Goal: Task Accomplishment & Management: Complete application form

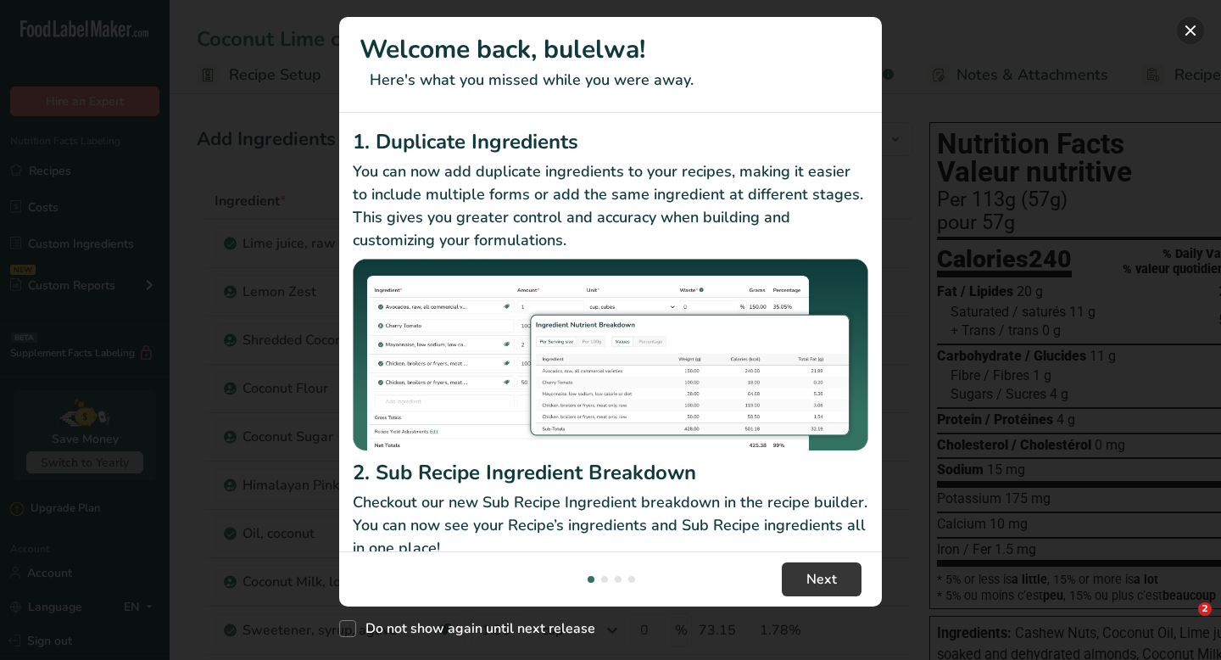
click at [1193, 35] on button "New Features" at bounding box center [1190, 30] width 27 height 27
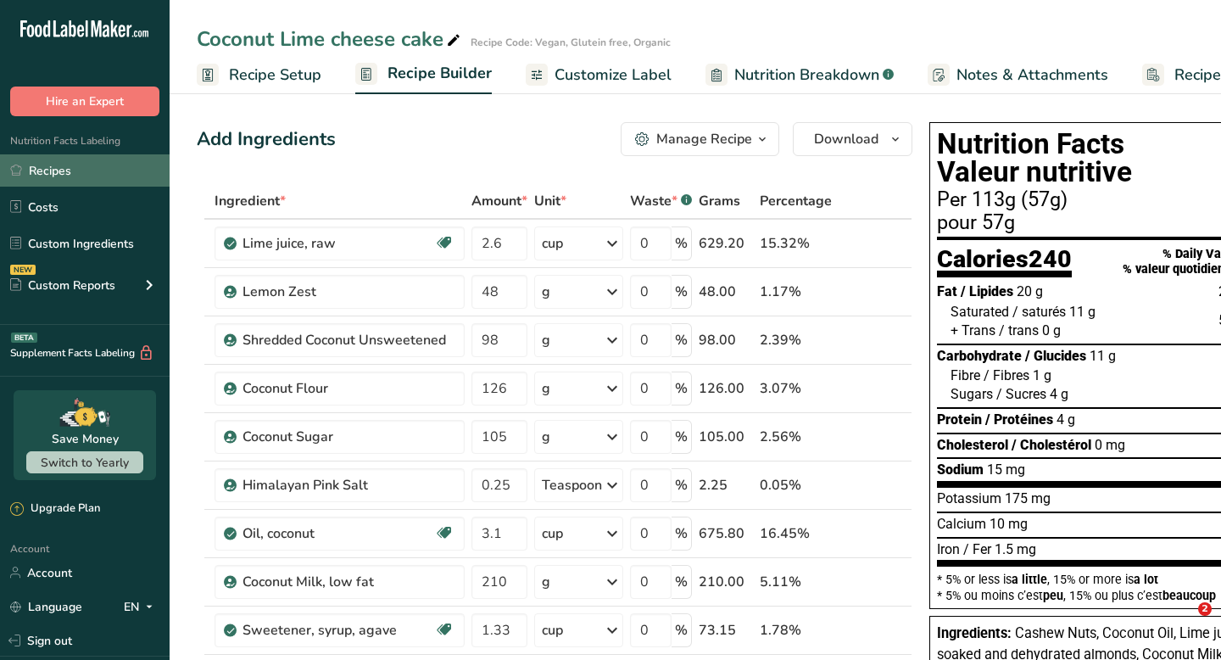
click at [44, 169] on link "Recipes" at bounding box center [85, 170] width 170 height 32
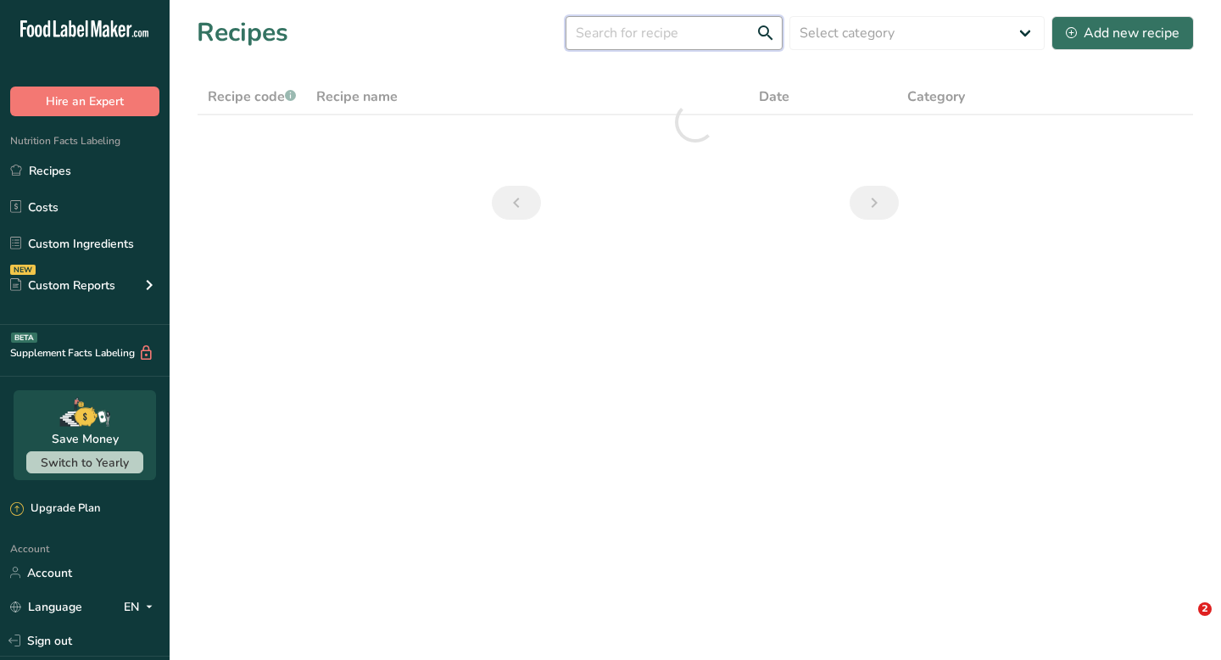
click at [661, 42] on input "text" at bounding box center [674, 33] width 217 height 34
click at [914, 33] on select "Select category All Baked Goods [GEOGRAPHIC_DATA] Confectionery Cooked Meals, S…" at bounding box center [916, 33] width 255 height 34
click at [42, 168] on link "Recipes" at bounding box center [85, 170] width 170 height 32
click at [42, 215] on link "Costs" at bounding box center [85, 207] width 170 height 32
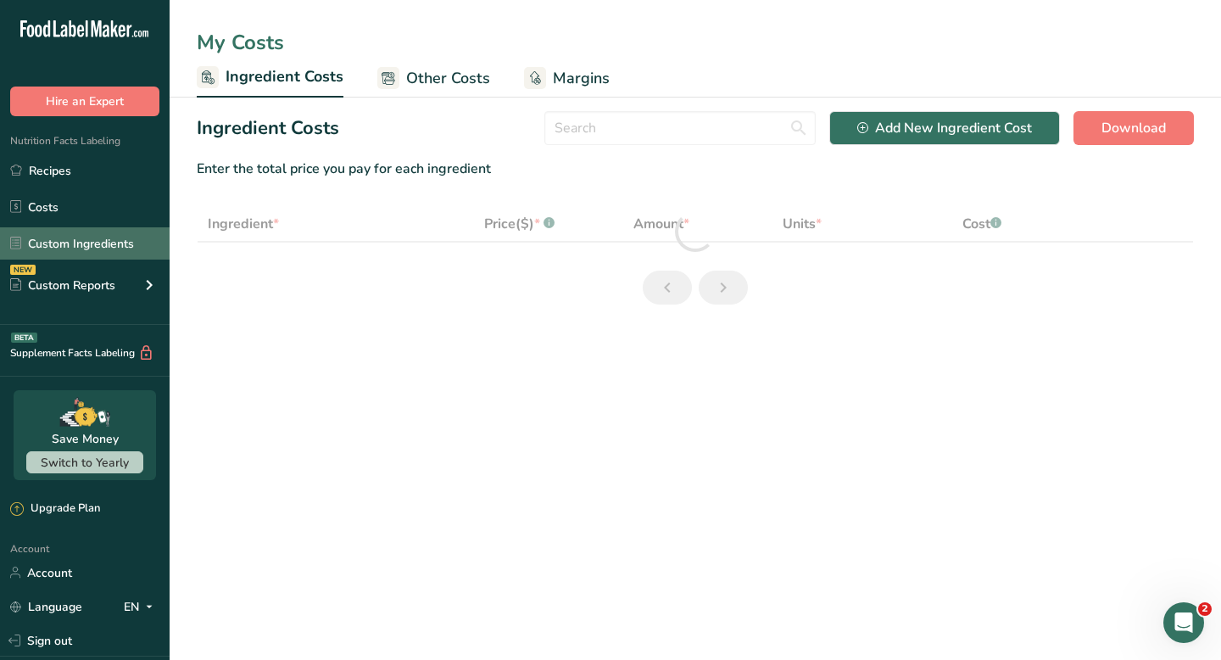
click at [63, 243] on link "Custom Ingredients" at bounding box center [85, 243] width 170 height 32
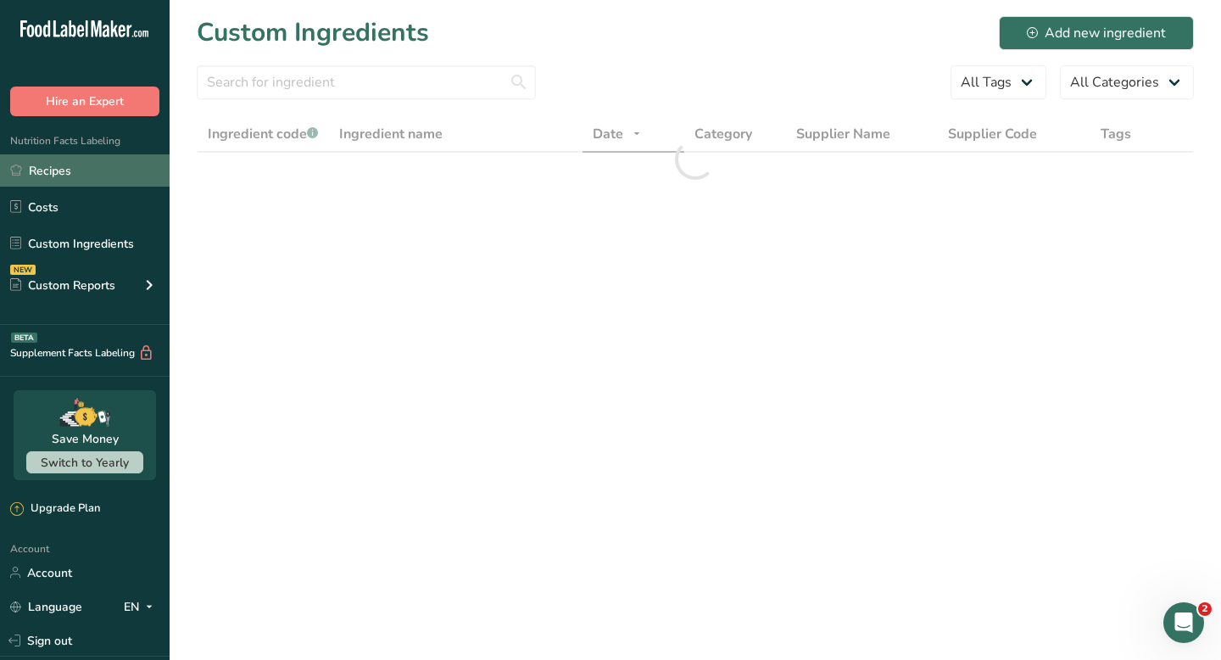
click at [47, 173] on link "Recipes" at bounding box center [85, 170] width 170 height 32
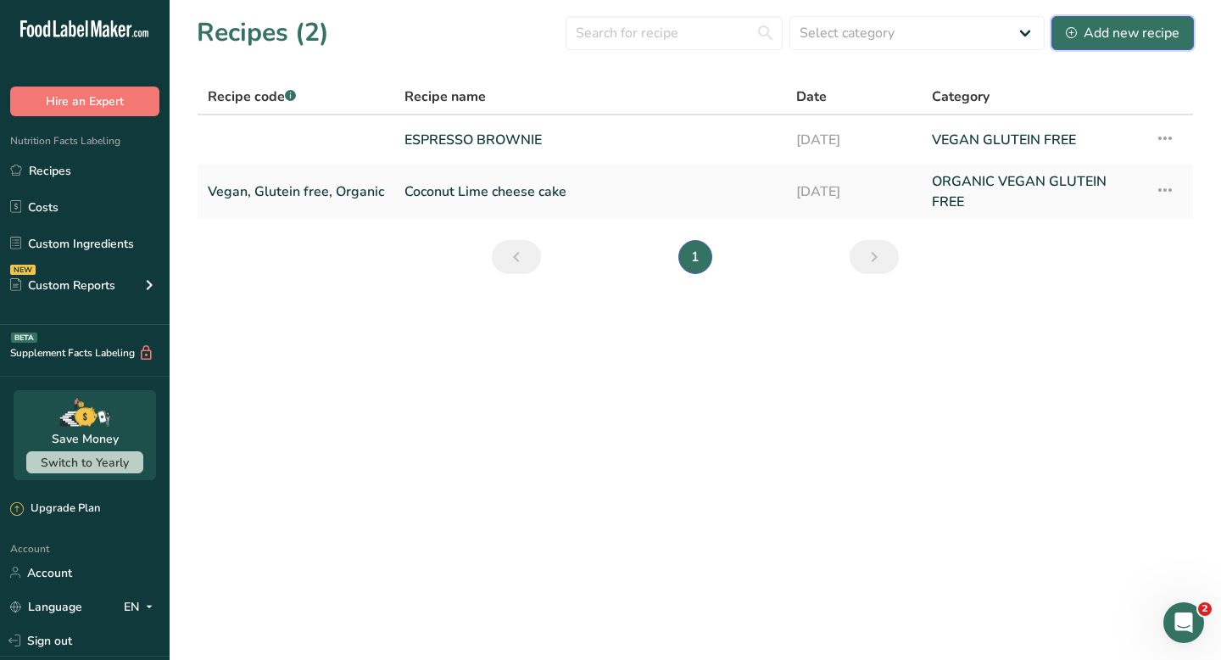
click at [1093, 31] on div "Add new recipe" at bounding box center [1123, 33] width 114 height 20
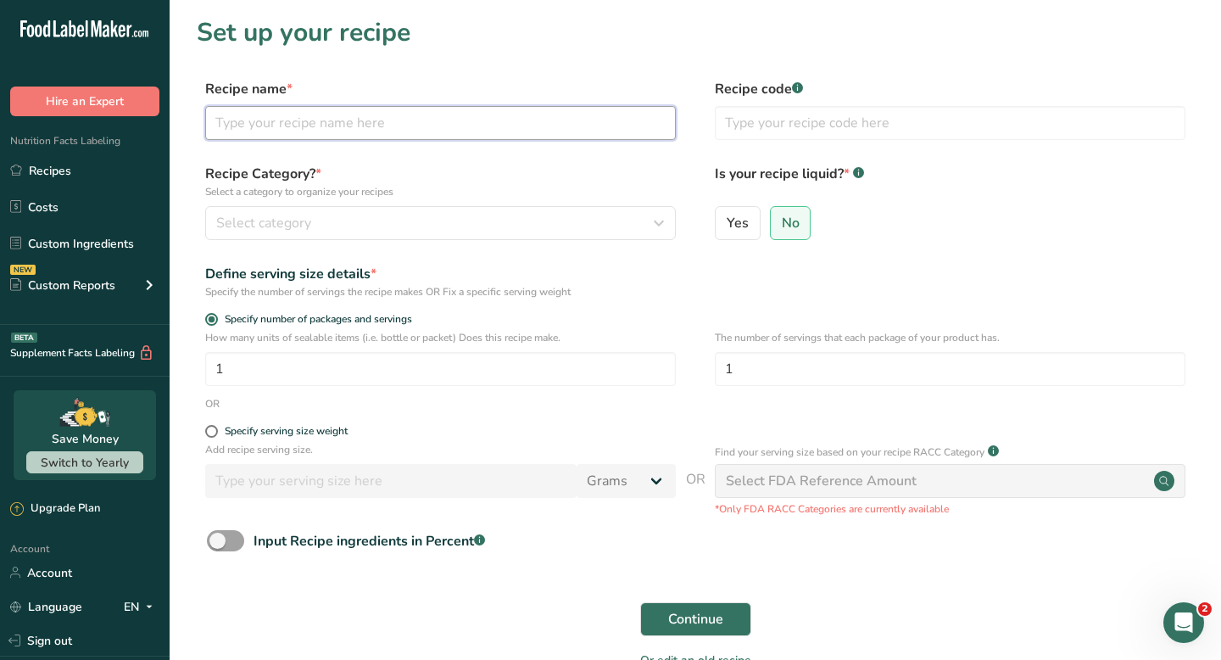
click at [303, 132] on input "text" at bounding box center [440, 123] width 471 height 34
type input "apple"
click at [760, 629] on div "Continue" at bounding box center [695, 619] width 997 height 54
click at [712, 620] on span "Continue" at bounding box center [695, 619] width 55 height 20
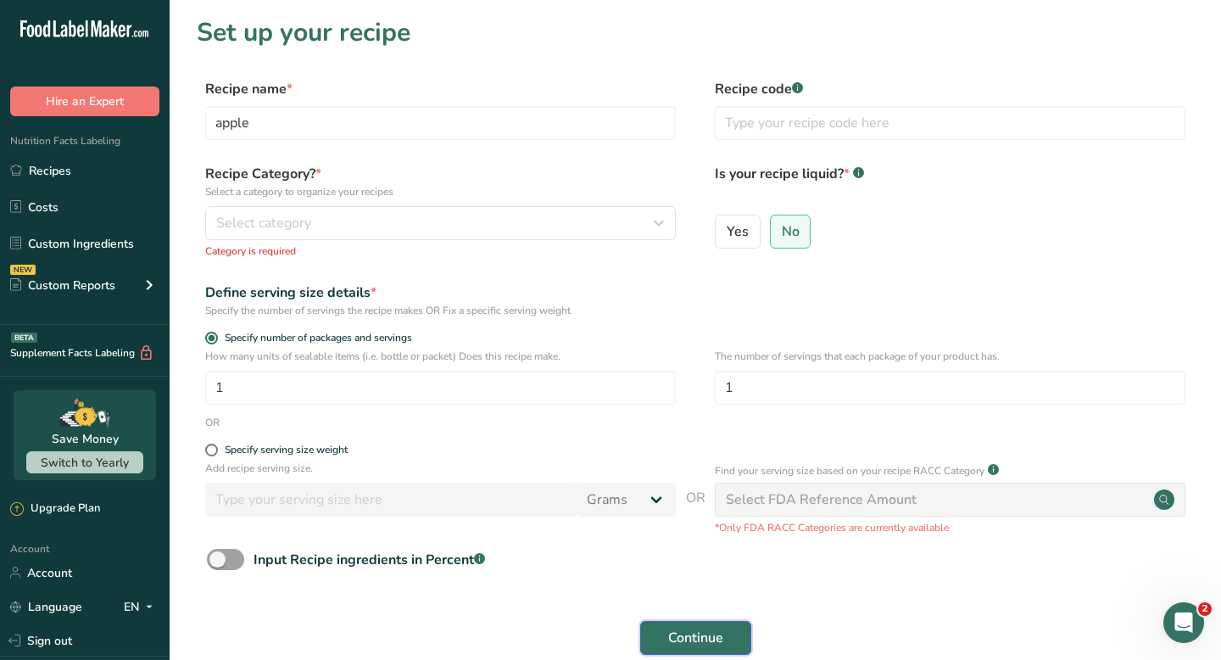
click at [698, 641] on span "Continue" at bounding box center [695, 637] width 55 height 20
click at [213, 443] on span at bounding box center [211, 449] width 13 height 13
click at [213, 444] on input "Specify serving size weight" at bounding box center [210, 449] width 11 height 11
radio input "true"
radio input "false"
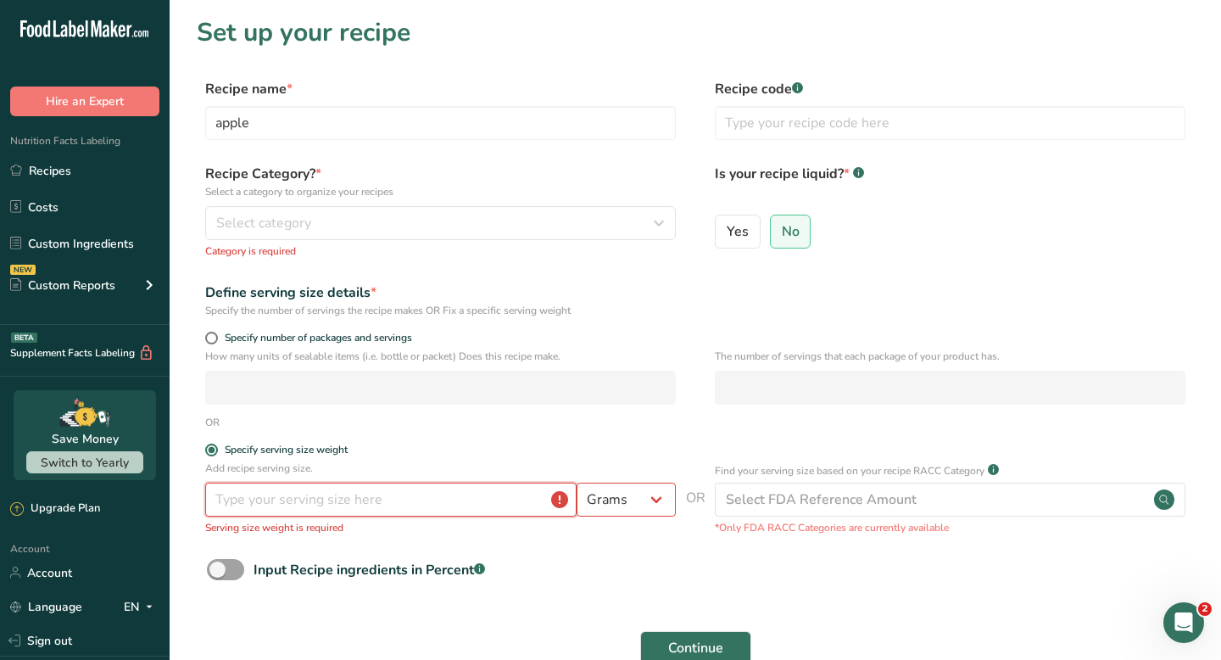
click at [470, 506] on input "number" at bounding box center [390, 499] width 371 height 34
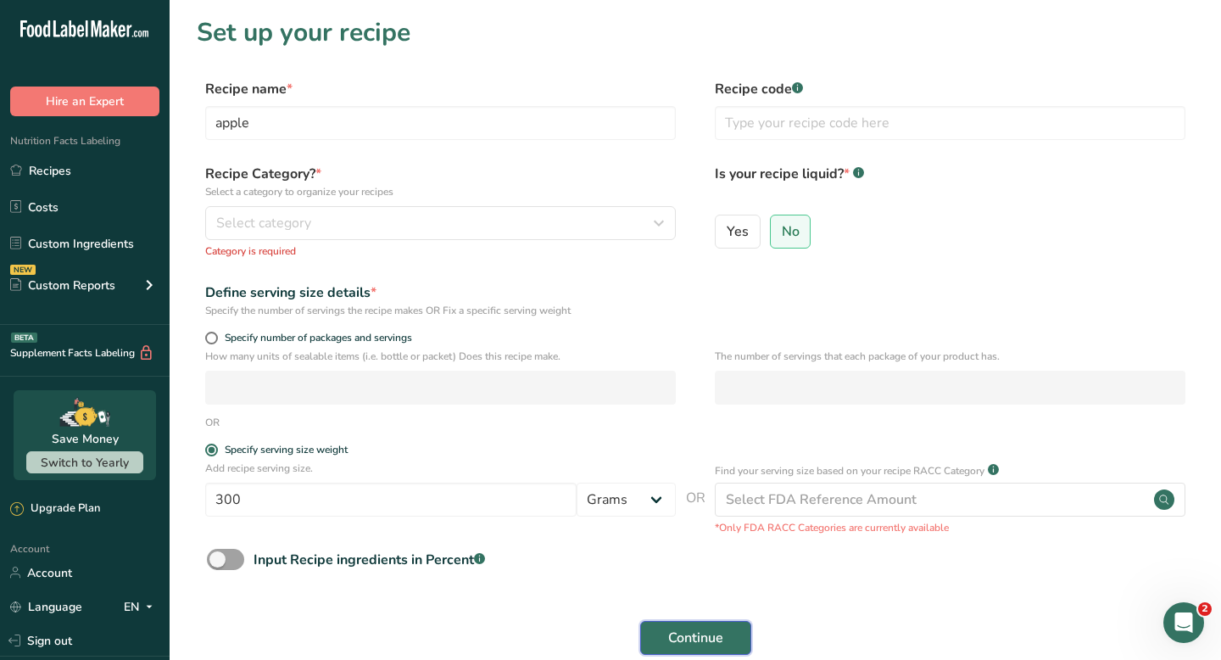
click at [686, 633] on span "Continue" at bounding box center [695, 637] width 55 height 20
click at [415, 252] on p "Category is required" at bounding box center [440, 250] width 471 height 15
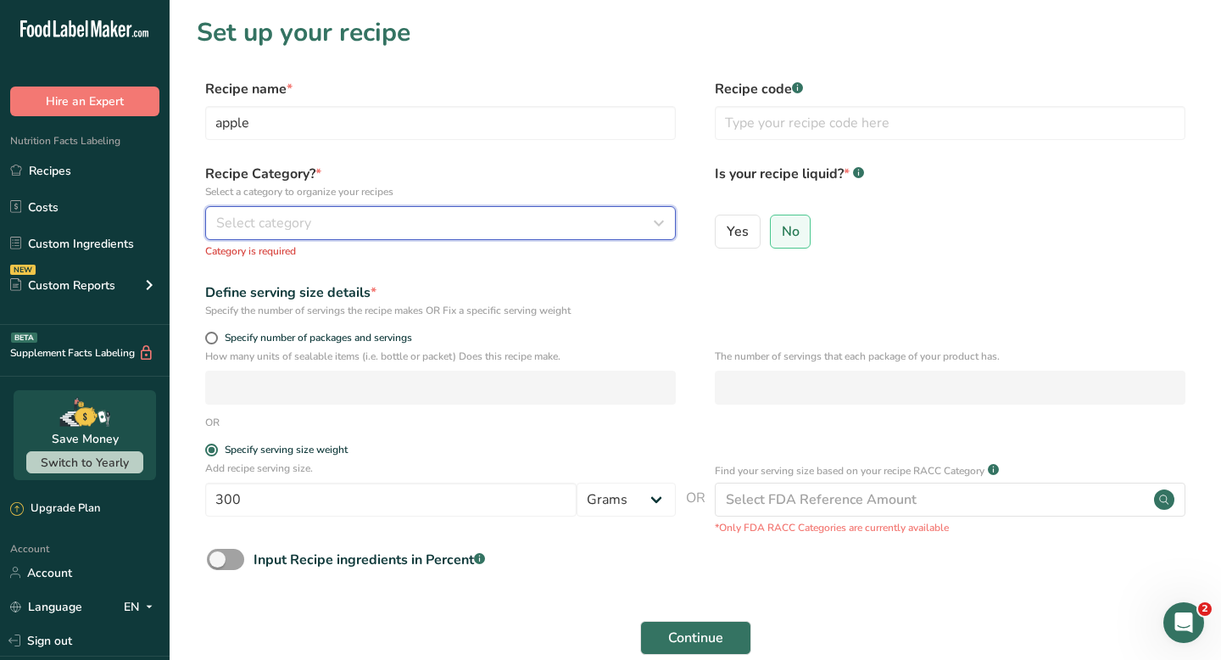
click at [407, 224] on div "Select category" at bounding box center [435, 223] width 438 height 20
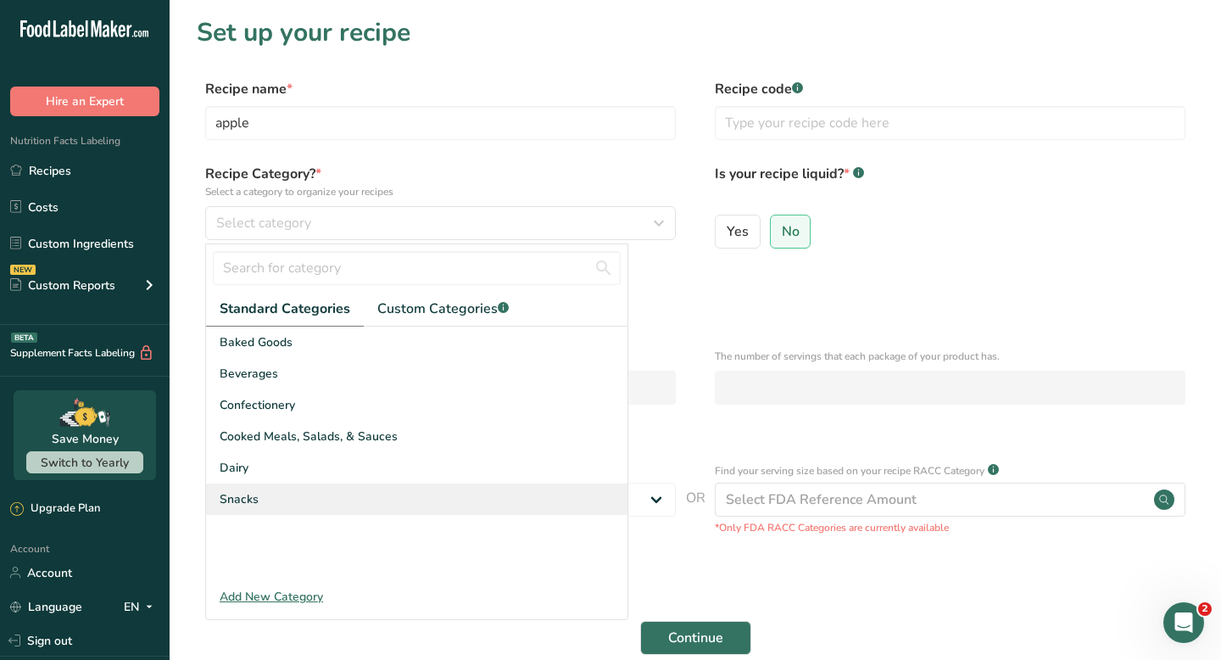
click at [287, 495] on div "Snacks" at bounding box center [416, 498] width 421 height 31
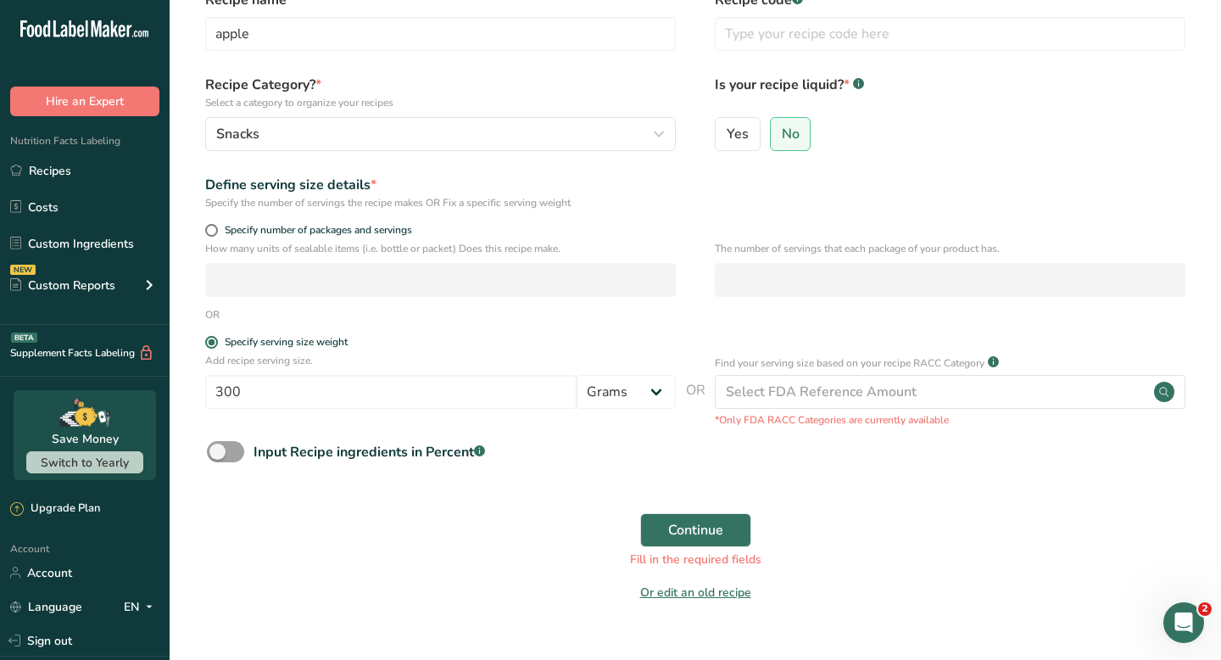
scroll to position [123, 0]
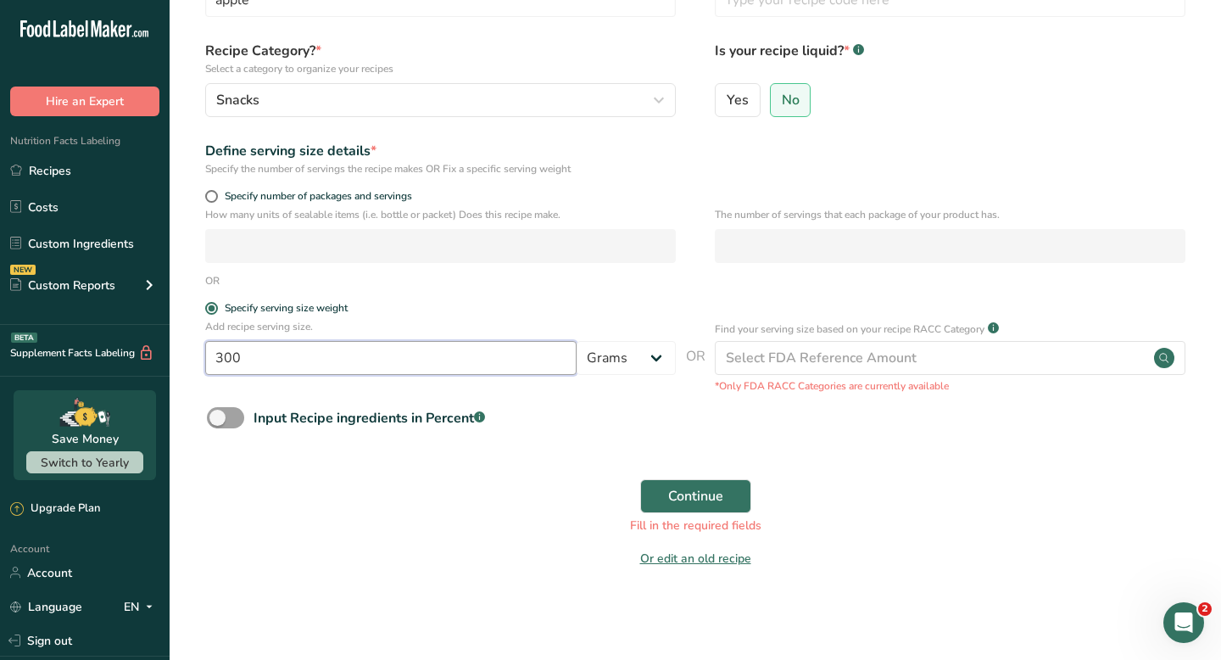
click at [221, 357] on input "300" at bounding box center [390, 358] width 371 height 34
type input "100"
click at [682, 502] on span "Continue" at bounding box center [695, 496] width 55 height 20
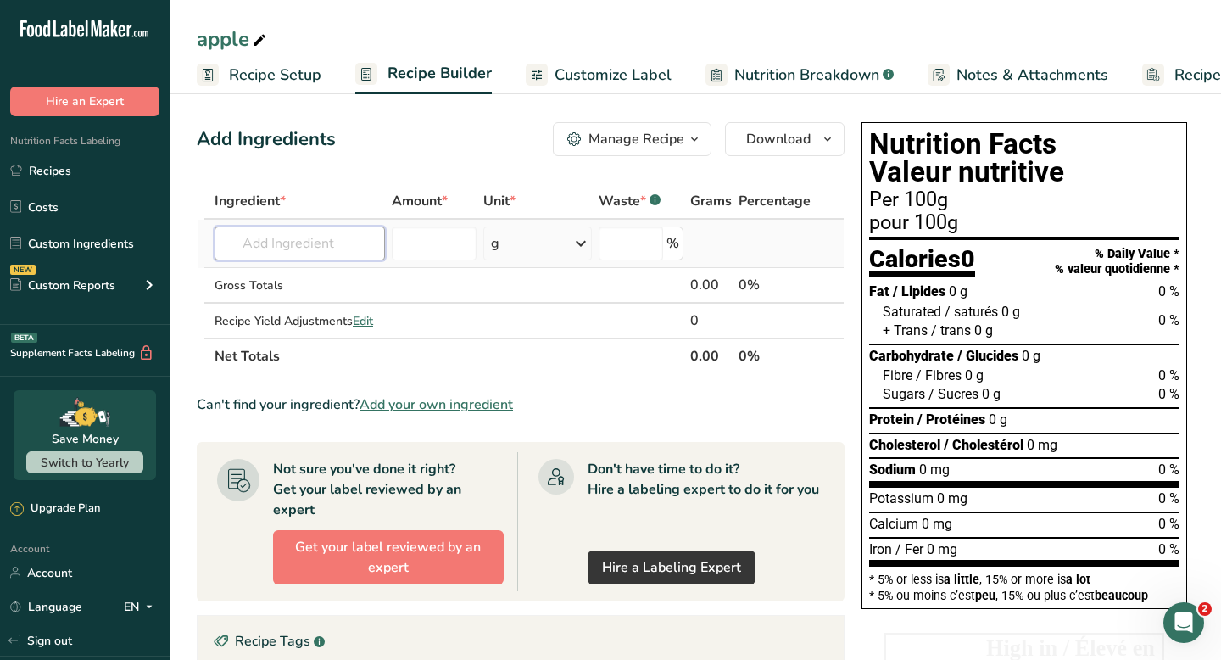
click at [287, 247] on input "text" at bounding box center [300, 243] width 170 height 34
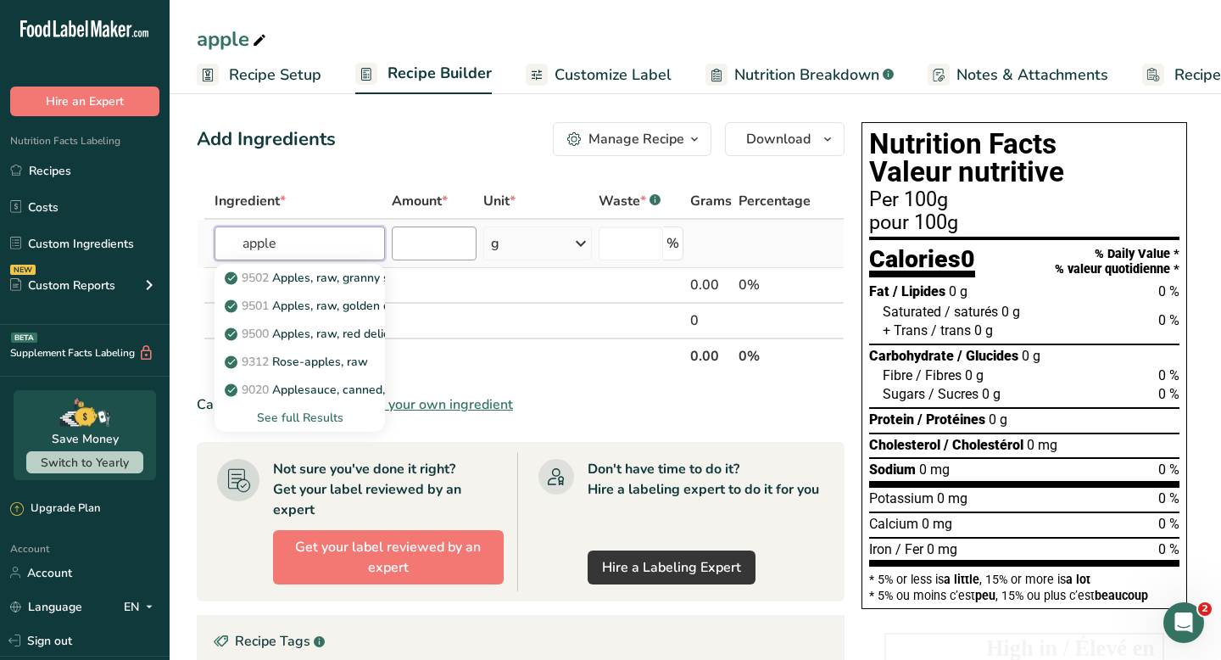
type input "apple"
click at [444, 252] on input "number" at bounding box center [434, 243] width 85 height 34
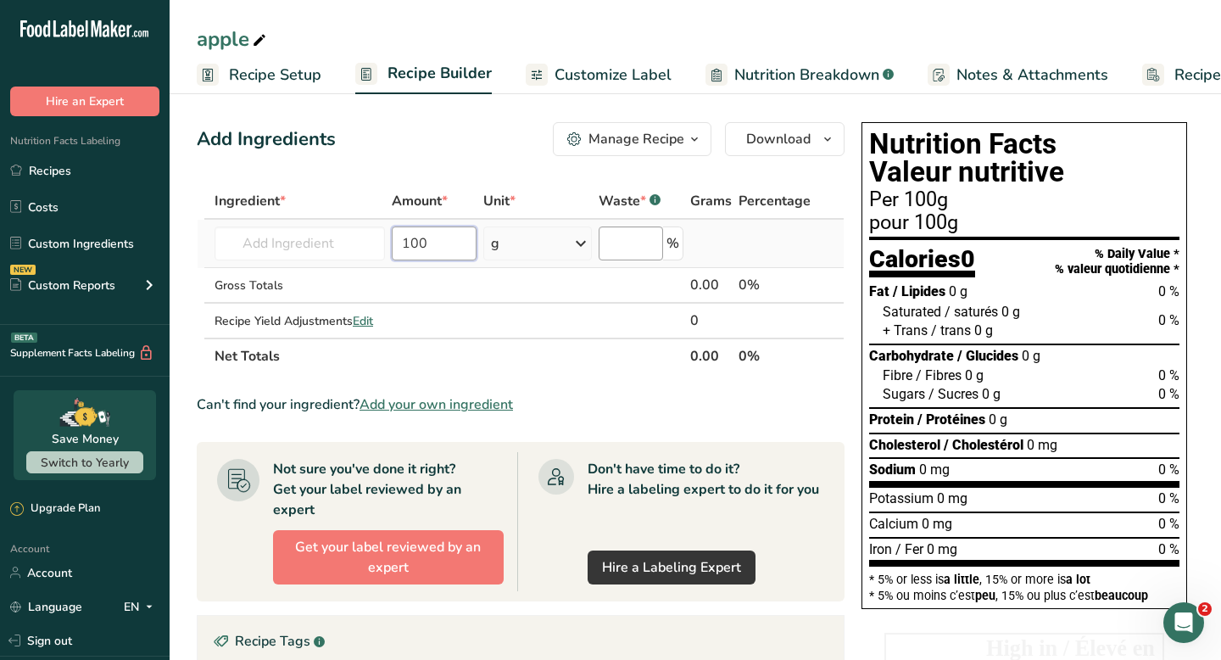
type input "100"
click at [622, 256] on input "number" at bounding box center [631, 243] width 65 height 34
click at [441, 288] on td at bounding box center [434, 286] width 92 height 36
click at [783, 75] on span "Nutrition Breakdown" at bounding box center [806, 75] width 145 height 23
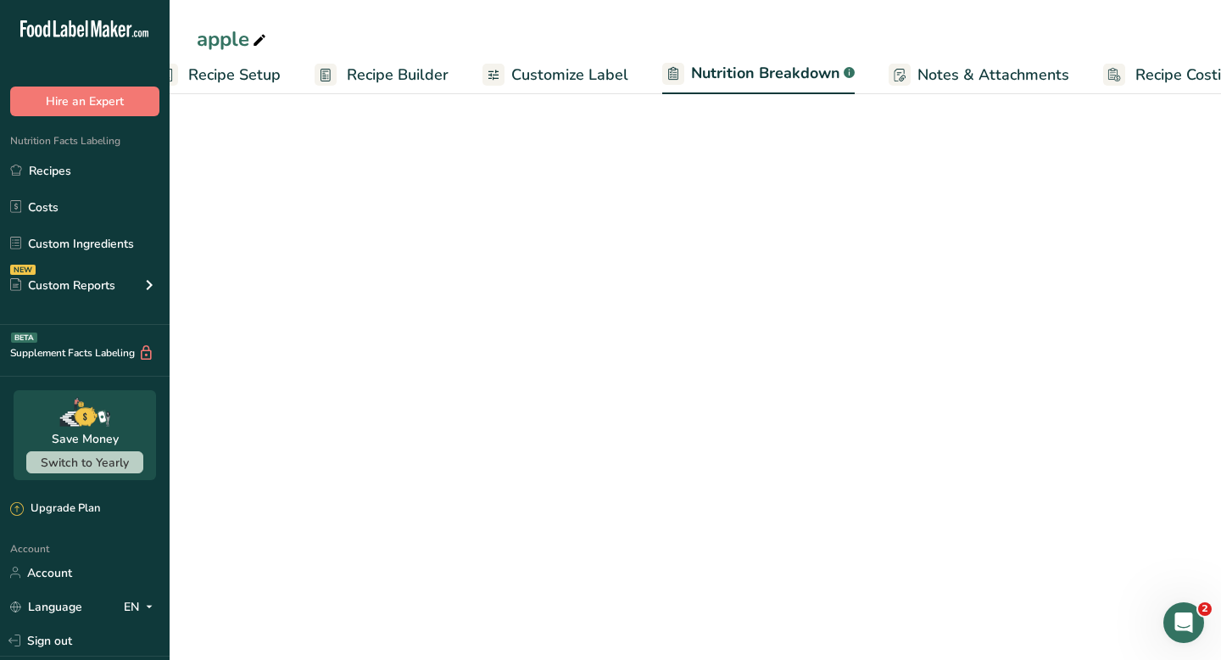
select select "Calories"
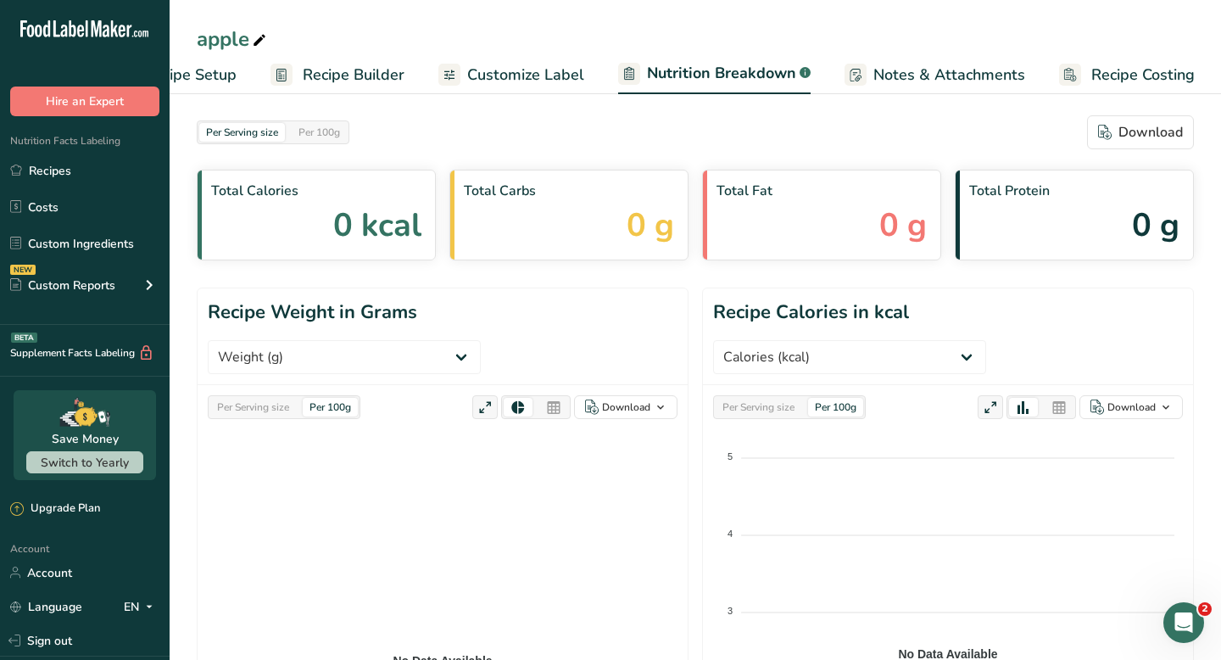
click at [542, 75] on span "Customize Label" at bounding box center [525, 75] width 117 height 23
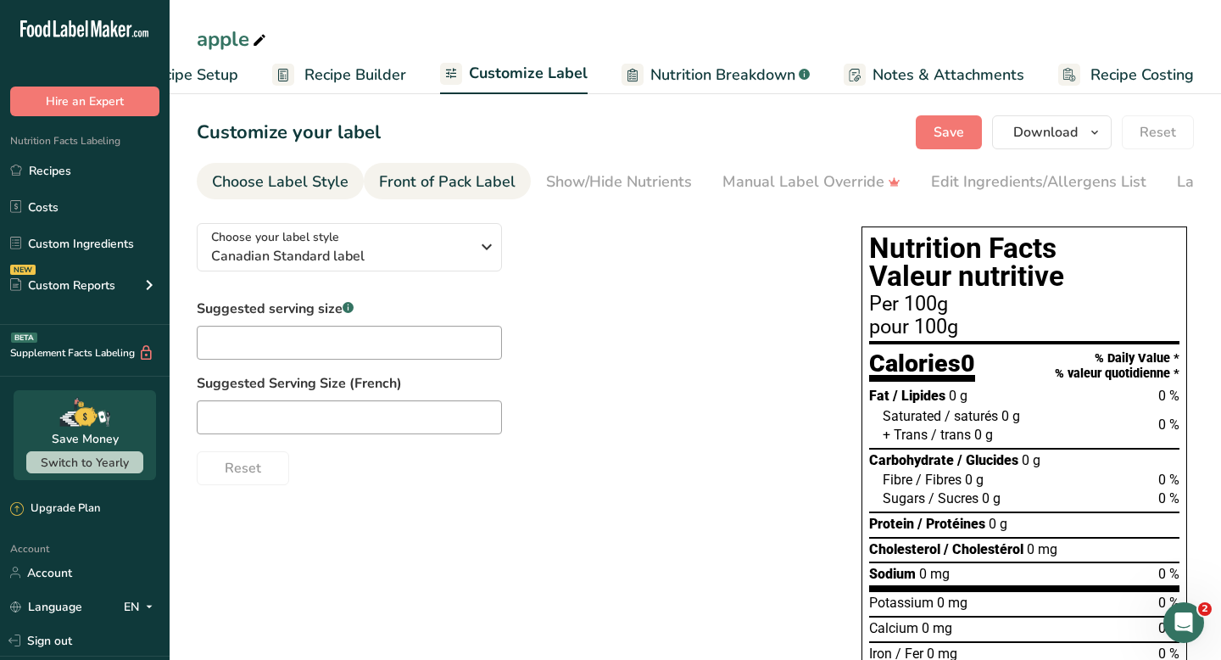
click at [442, 187] on div "Front of Pack Label" at bounding box center [447, 181] width 137 height 23
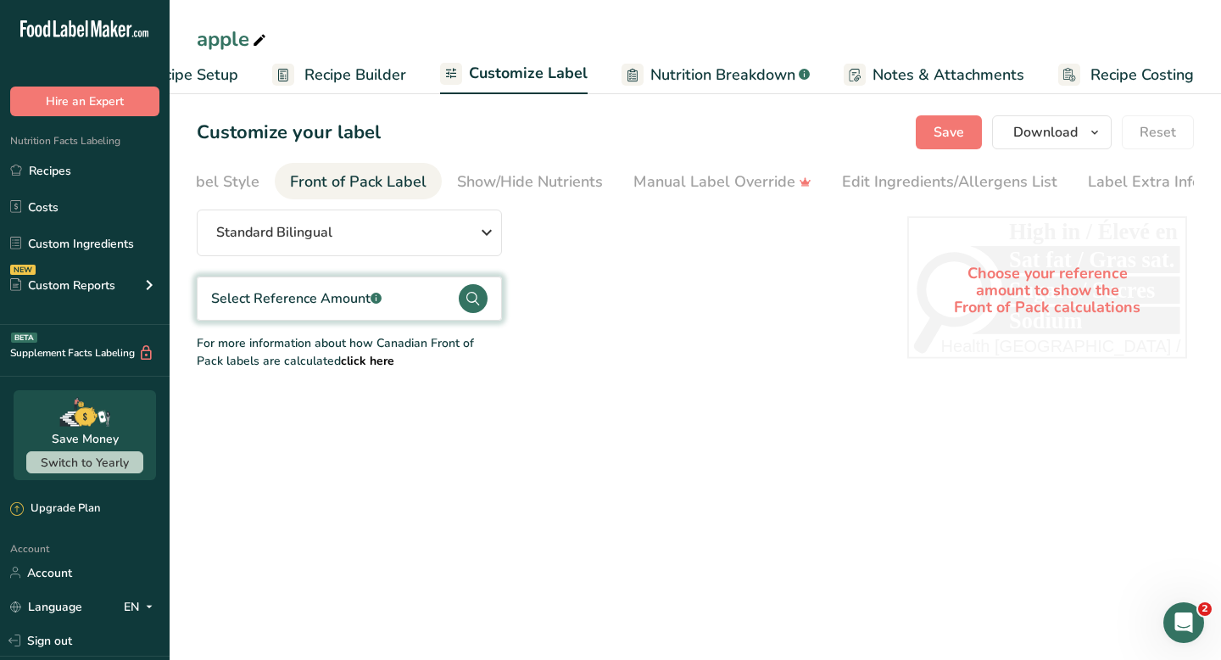
scroll to position [0, 98]
click at [549, 180] on div "Show/Hide Nutrients" at bounding box center [521, 181] width 146 height 23
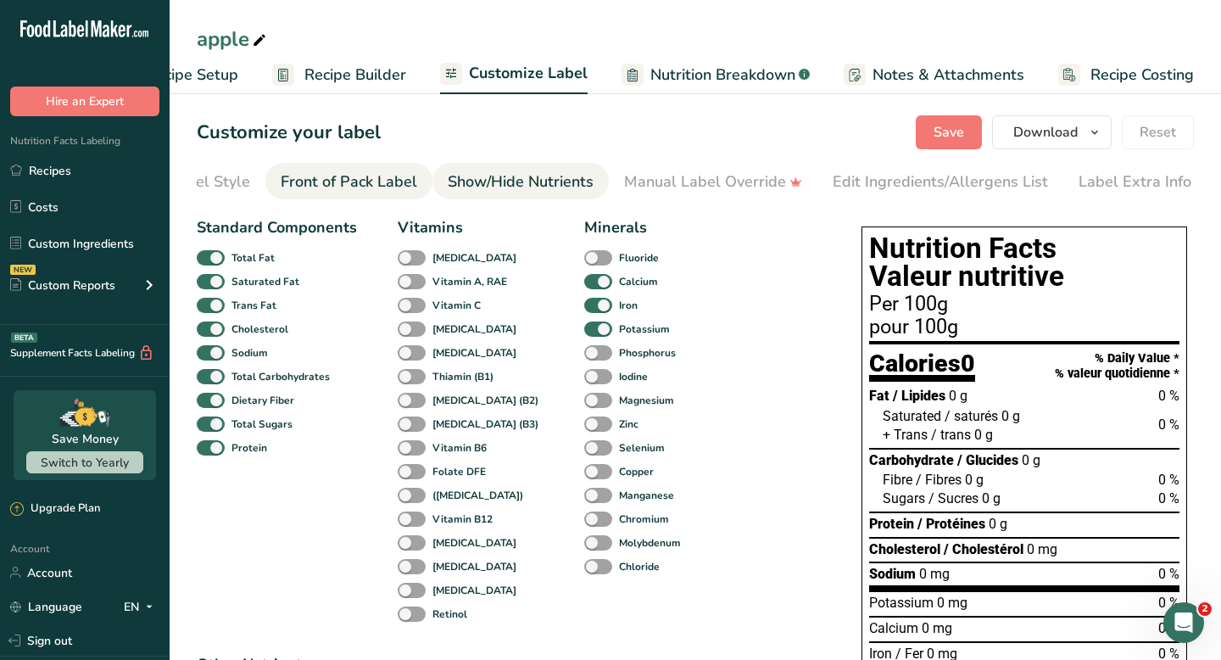
click at [371, 189] on div "Front of Pack Label" at bounding box center [349, 181] width 137 height 23
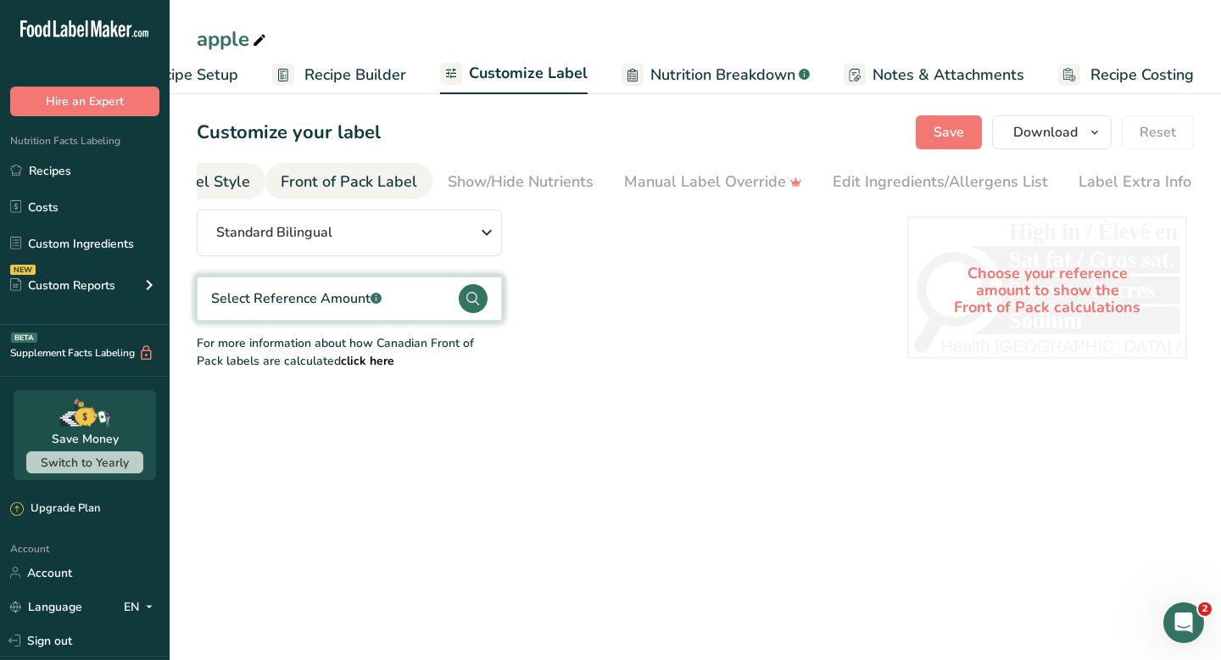
click at [222, 191] on div "Choose Label Style" at bounding box center [182, 181] width 137 height 23
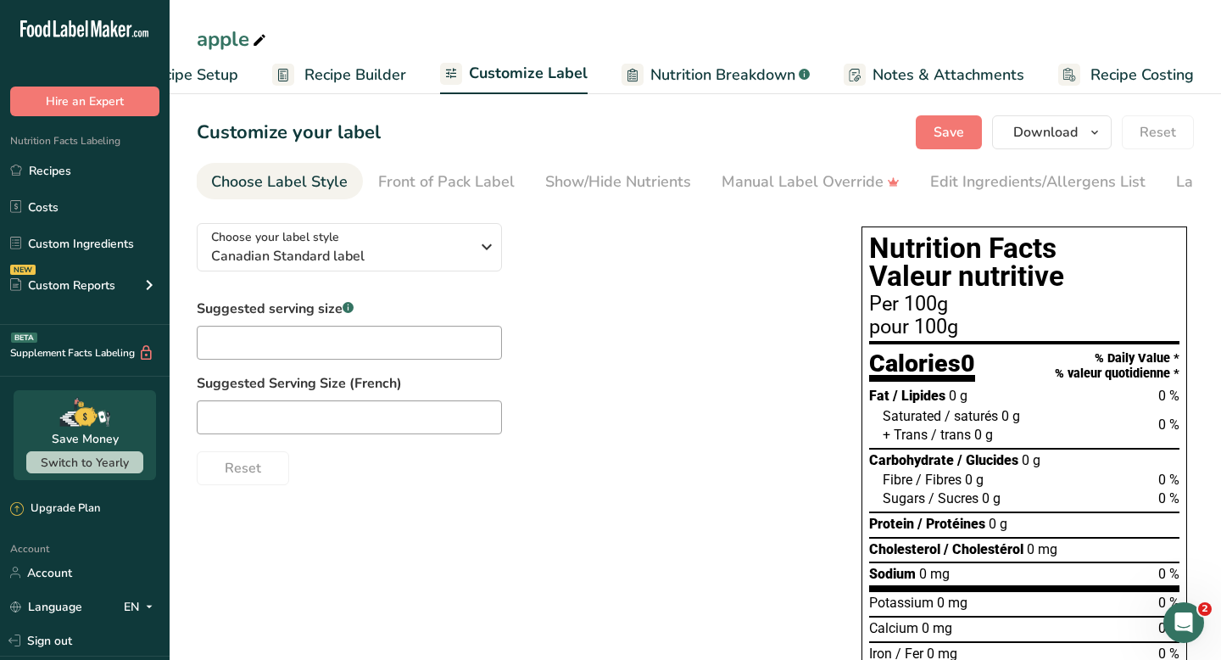
scroll to position [0, 0]
click at [341, 75] on span "Recipe Builder" at bounding box center [355, 75] width 102 height 23
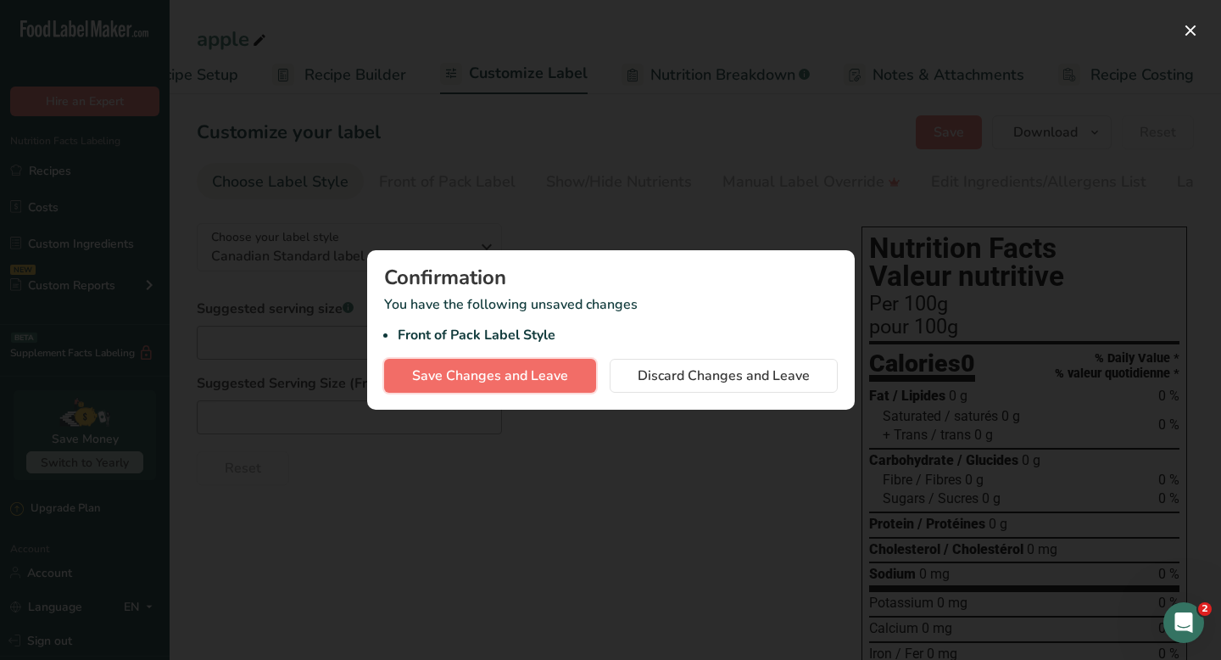
click at [549, 381] on span "Save Changes and Leave" at bounding box center [490, 375] width 156 height 20
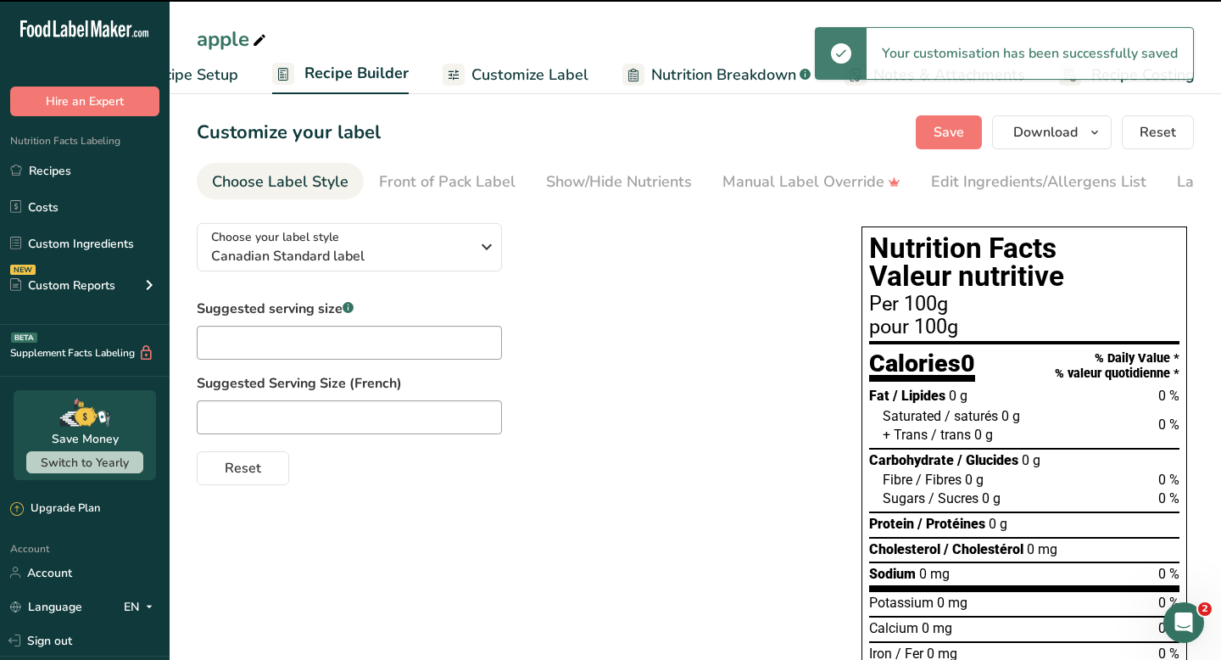
scroll to position [0, 83]
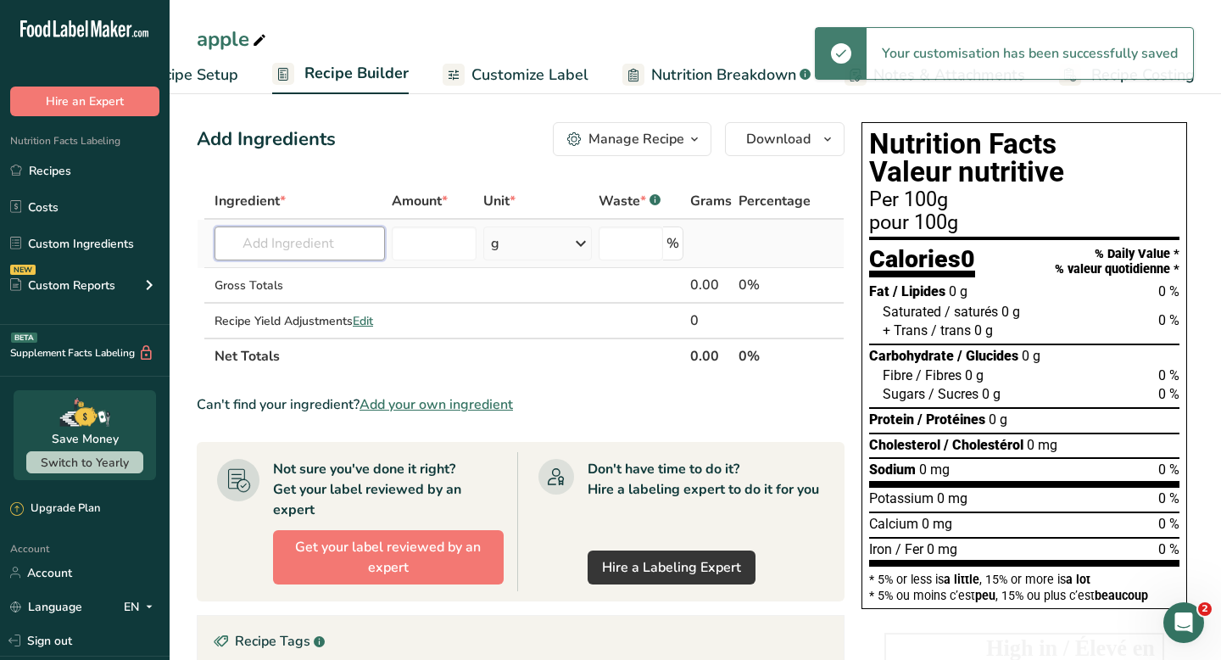
click at [298, 245] on input "text" at bounding box center [300, 243] width 170 height 34
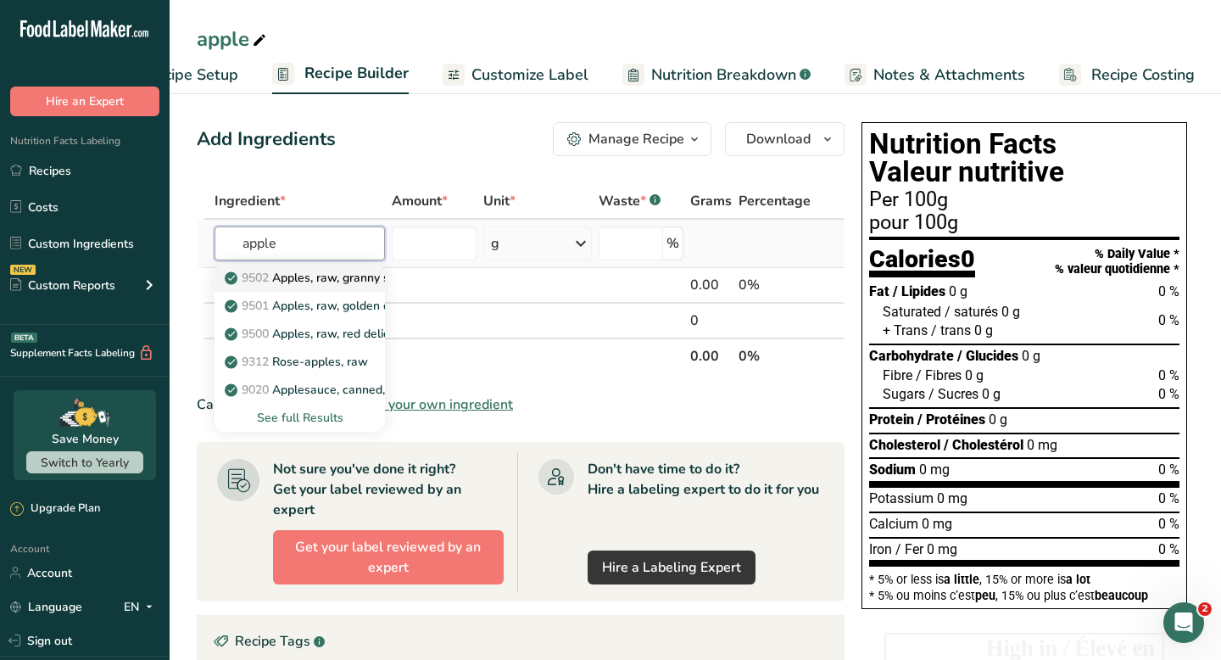
type input "apple"
click at [326, 273] on p "9502 Apples, raw, granny [PERSON_NAME], with skin (Includes foods for USDA's Fo…" at bounding box center [499, 278] width 542 height 18
type input "Apples, raw, granny smith, with skin (Includes foods for USDA's Food Distributi…"
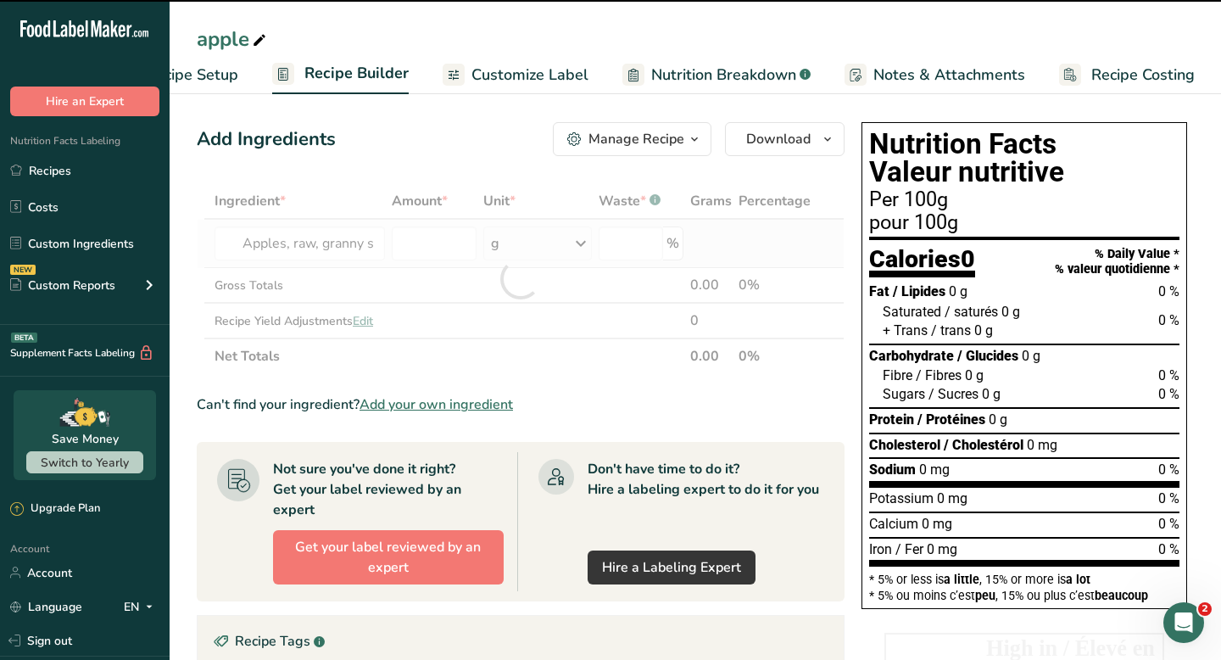
type input "0"
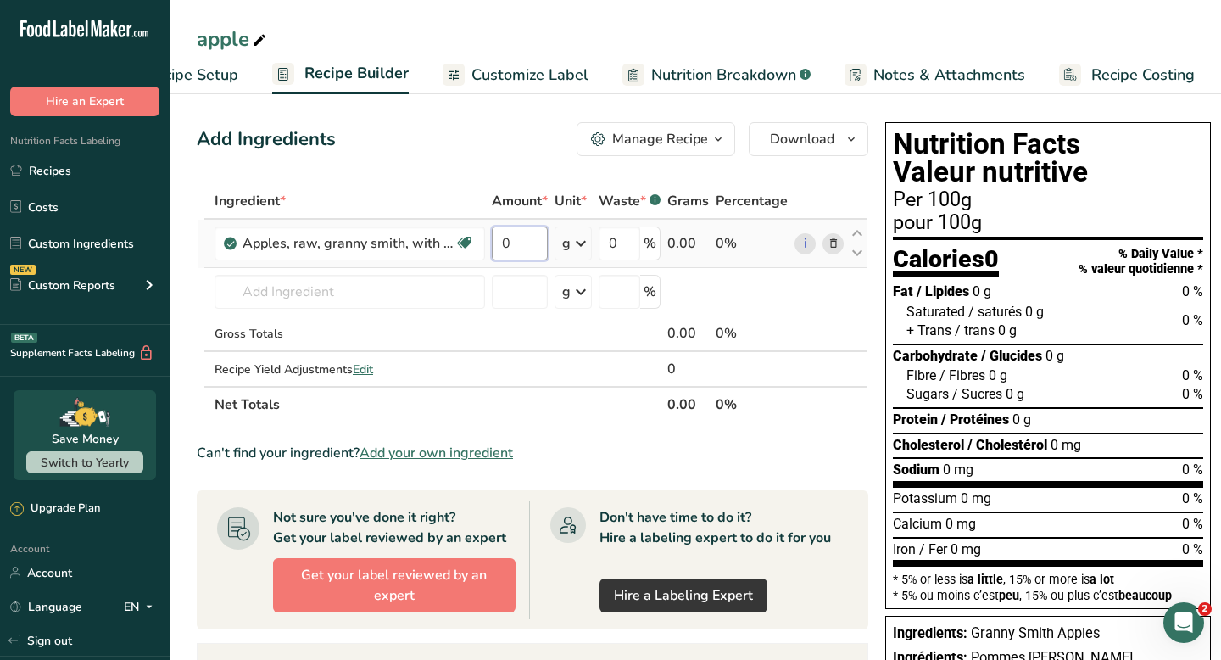
click at [503, 243] on input "0" at bounding box center [520, 243] width 56 height 34
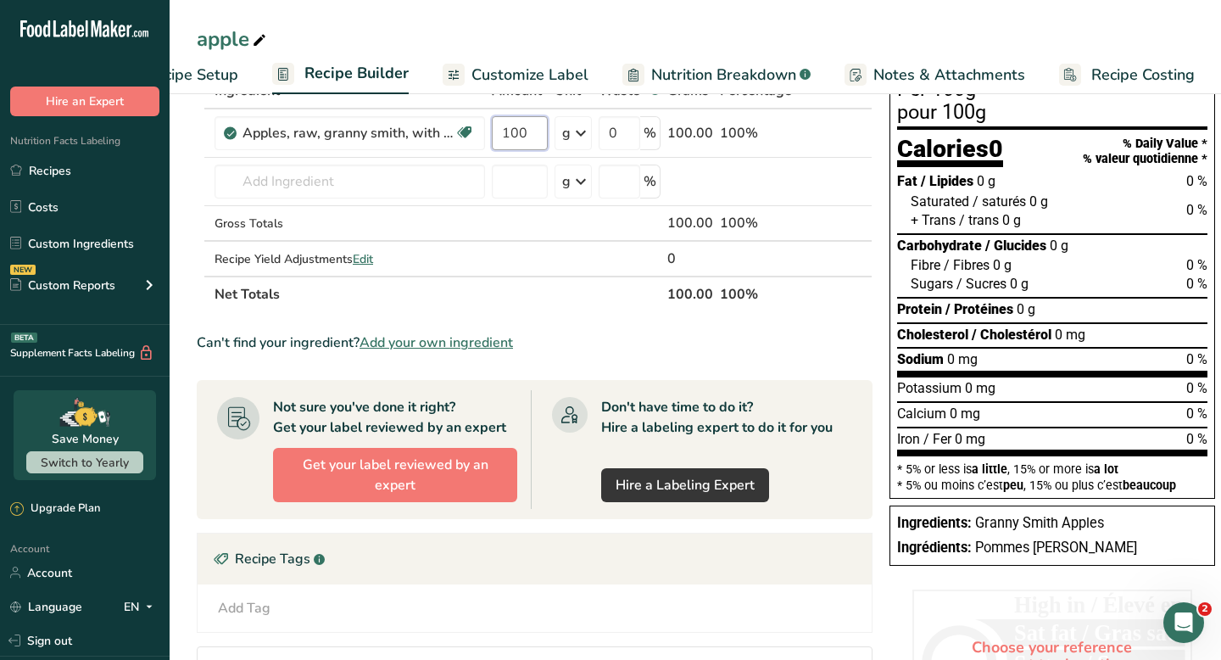
scroll to position [0, 0]
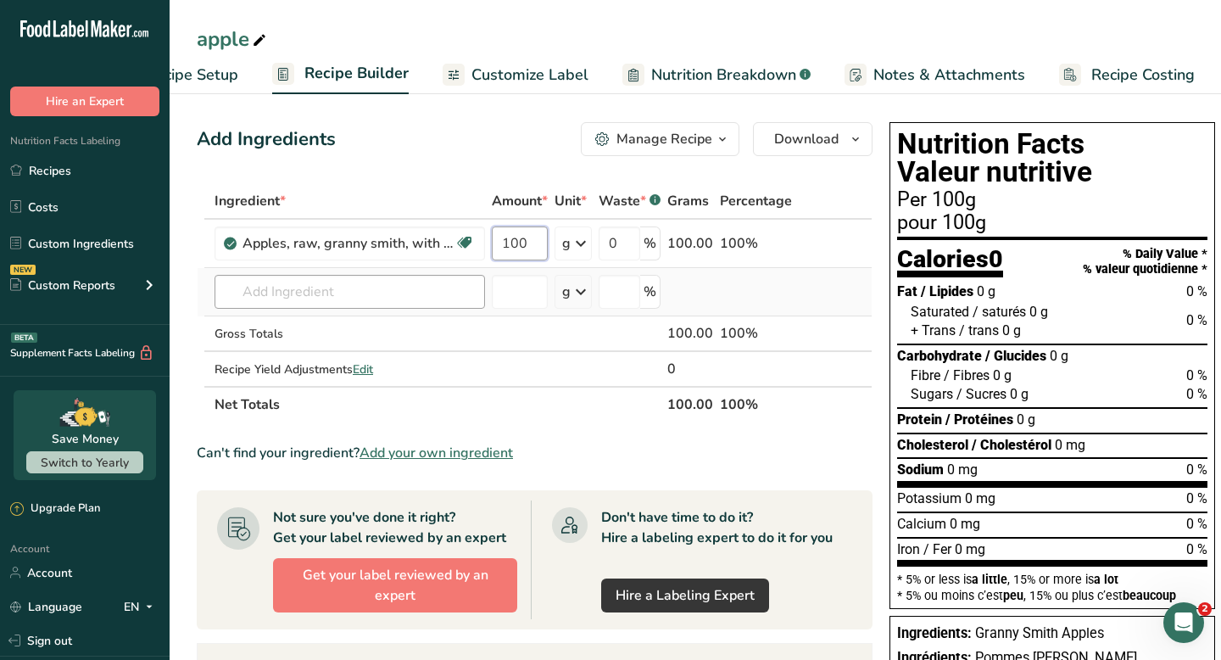
type input "100"
click at [307, 287] on div "Ingredient * Amount * Unit * Waste * .a-a{fill:#347362;}.b-a{fill:#fff;} Grams …" at bounding box center [535, 302] width 676 height 239
click at [716, 74] on span "Nutrition Breakdown" at bounding box center [723, 75] width 145 height 23
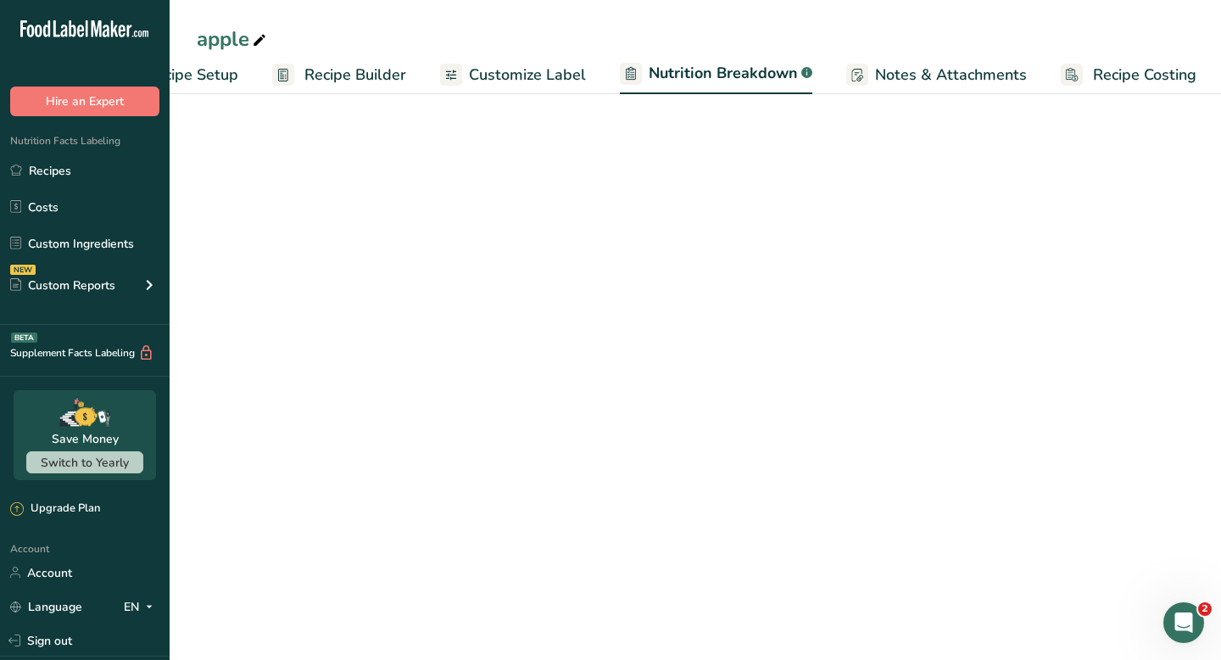
scroll to position [0, 85]
select select "Calories"
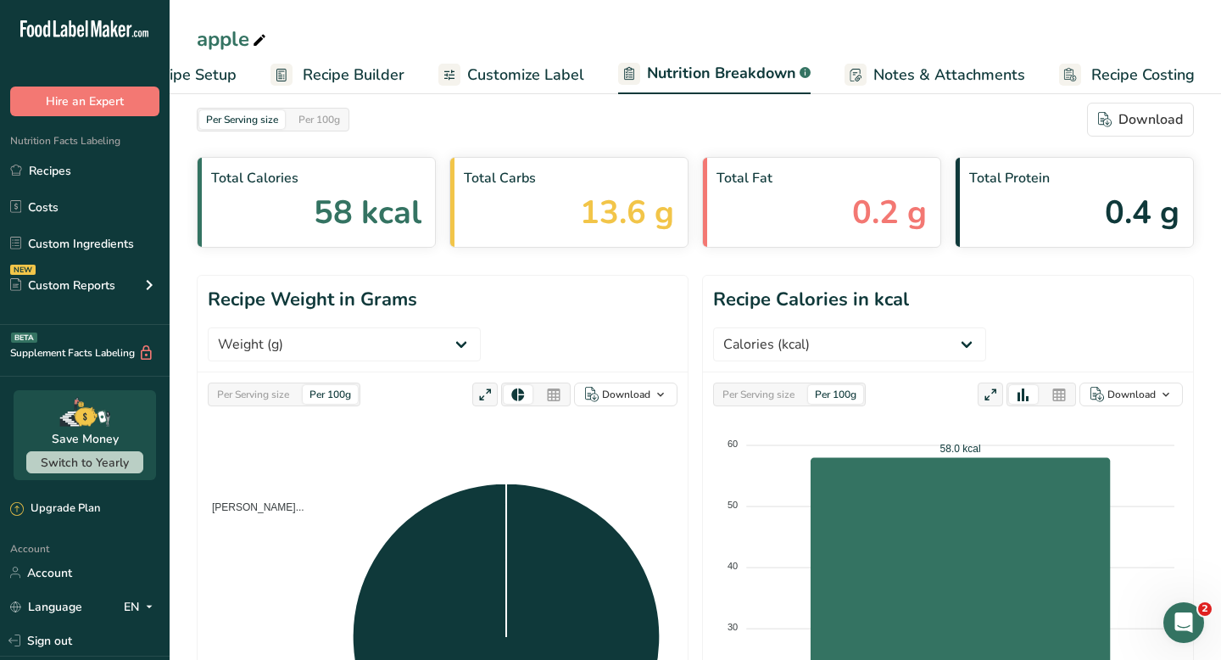
scroll to position [0, 0]
